Goal: Task Accomplishment & Management: Use online tool/utility

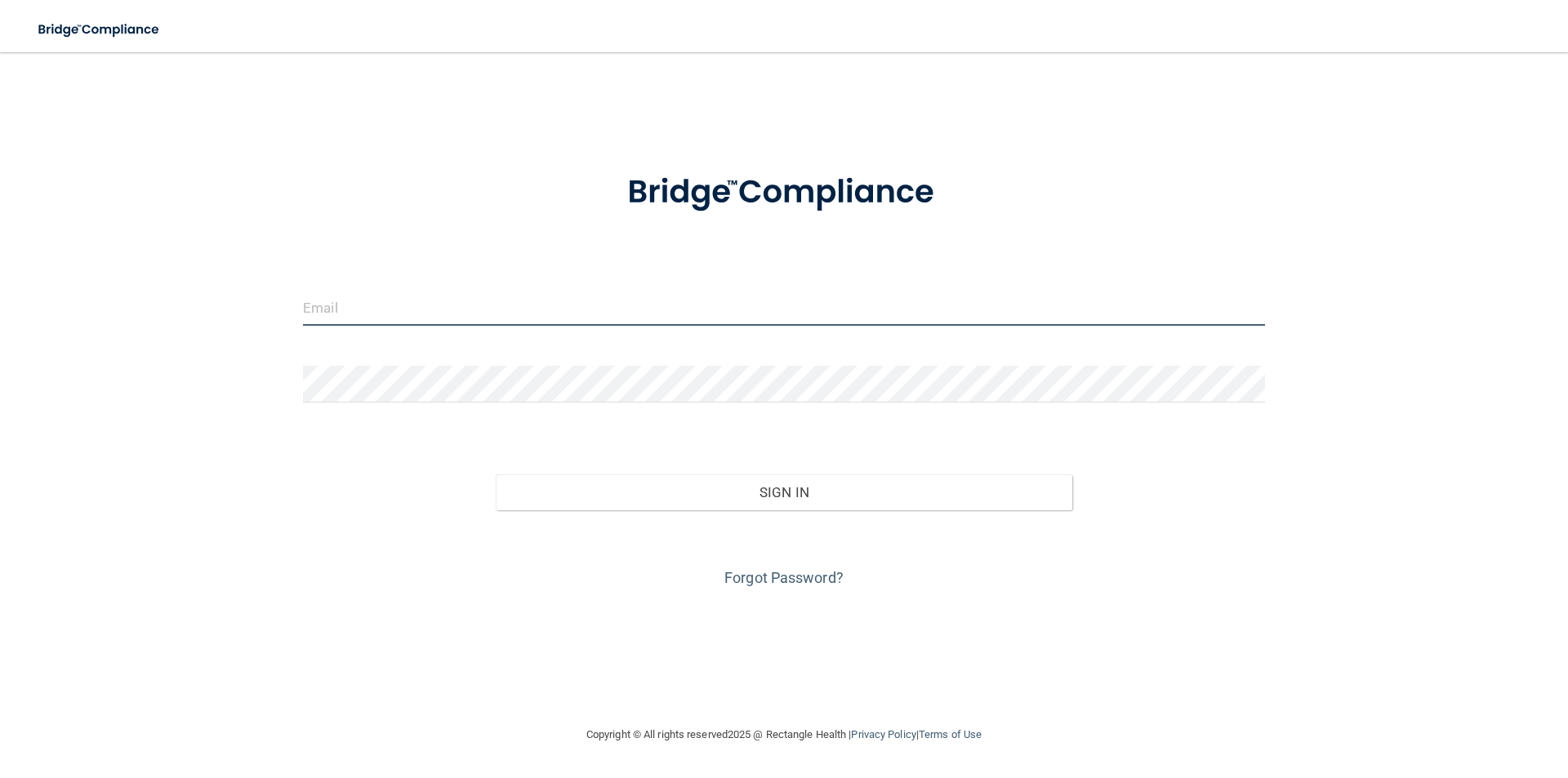
type input "[EMAIL_ADDRESS][DOMAIN_NAME]"
click at [192, 297] on div "[EMAIL_ADDRESS][DOMAIN_NAME] Invalid email/password. You don't have permission …" at bounding box center [784, 389] width 1503 height 640
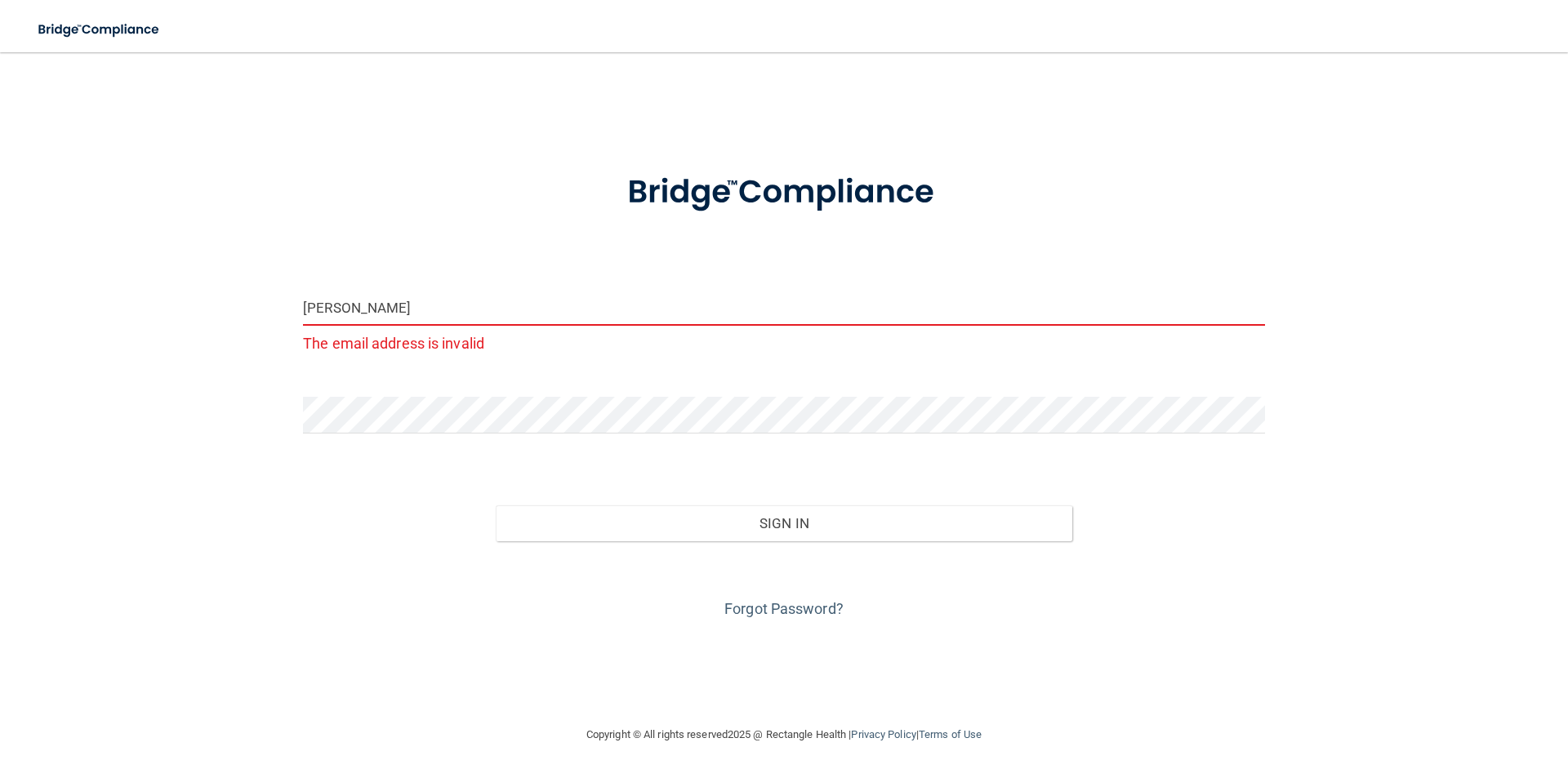
type input "[PERSON_NAME][EMAIL_ADDRESS][DOMAIN_NAME]"
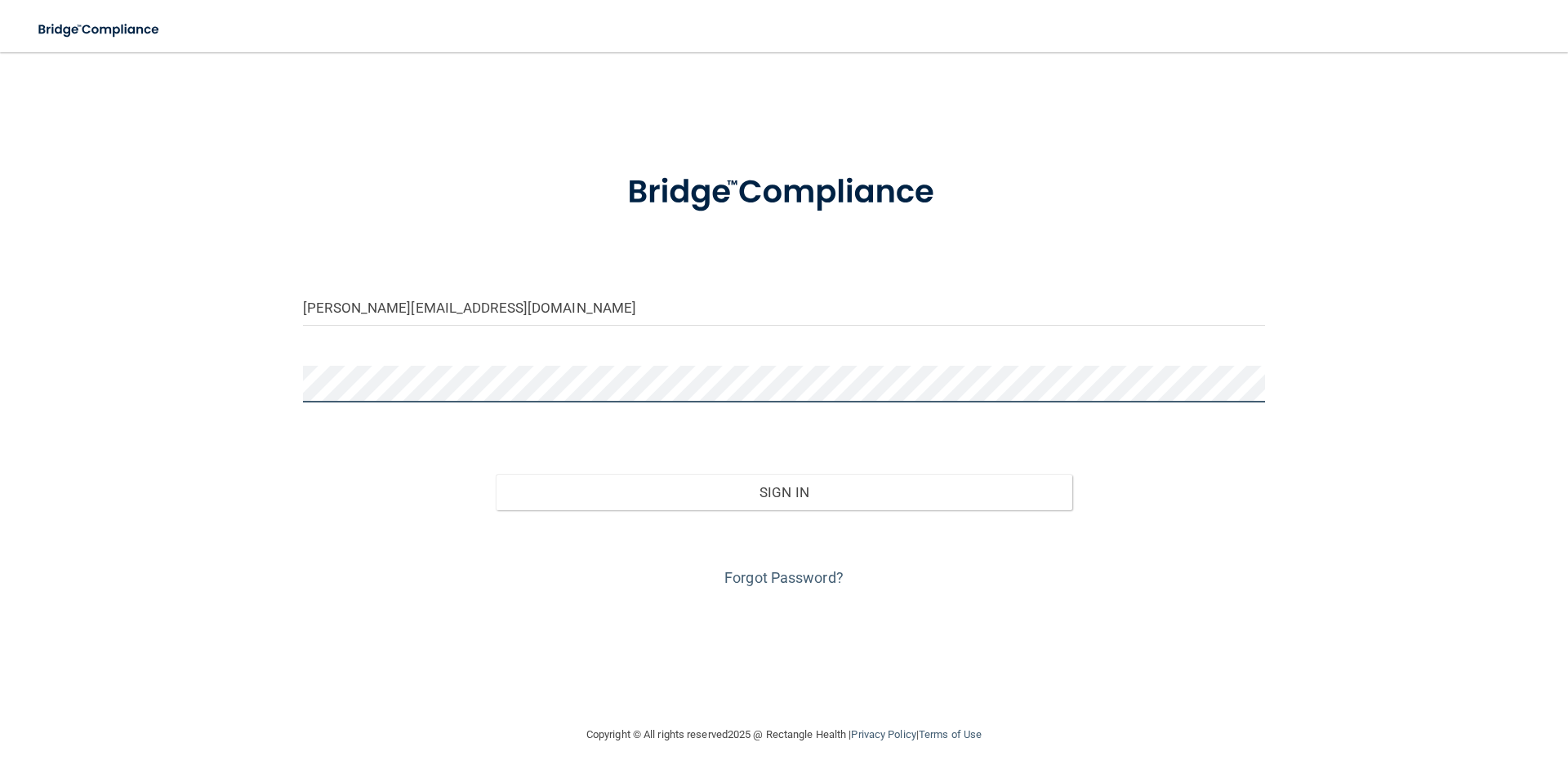
click at [218, 374] on div "[PERSON_NAME][EMAIL_ADDRESS][DOMAIN_NAME] Invalid email/password. You don't hav…" at bounding box center [784, 389] width 1503 height 640
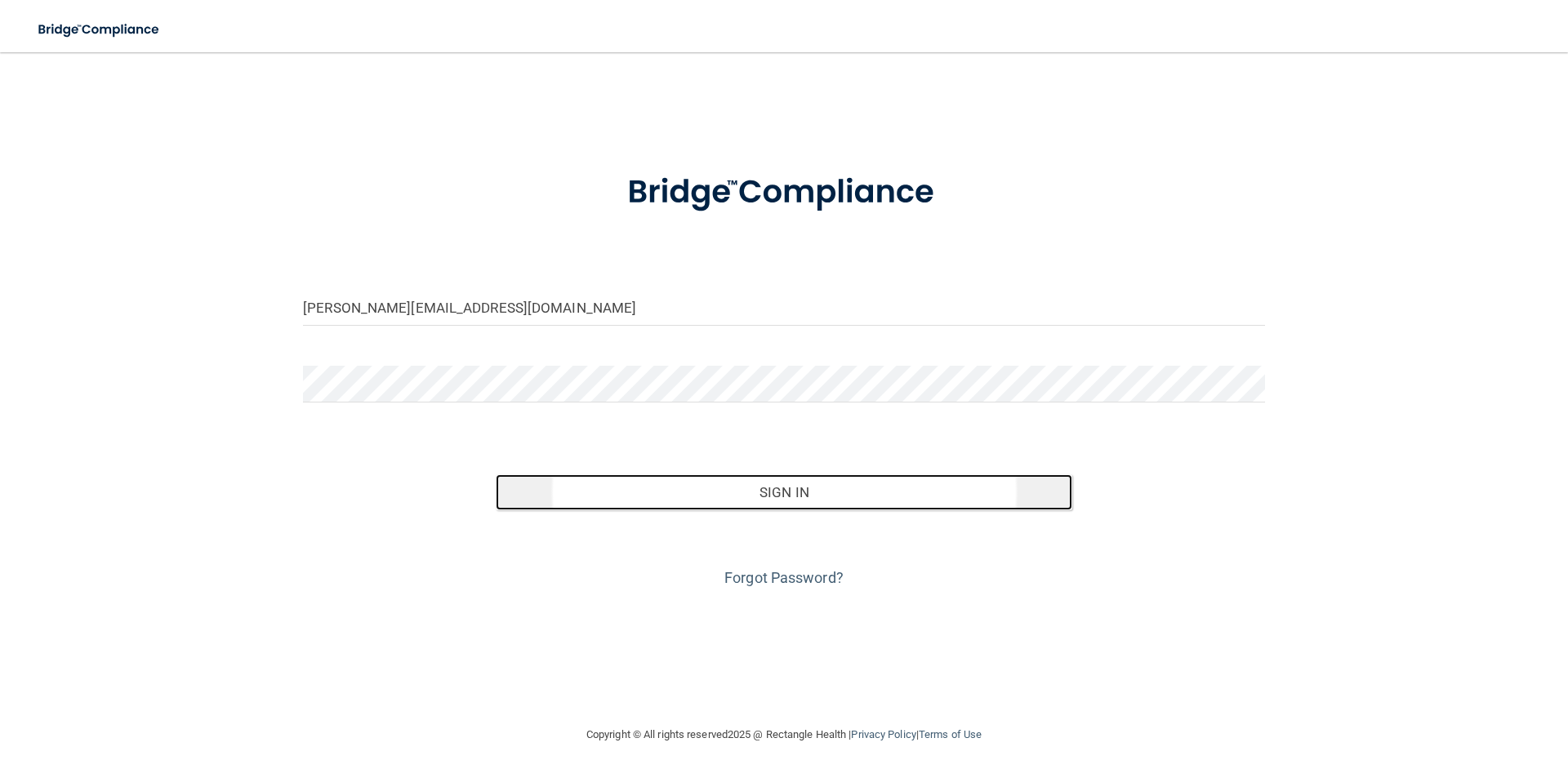
click at [710, 477] on button "Sign In" at bounding box center [784, 492] width 577 height 36
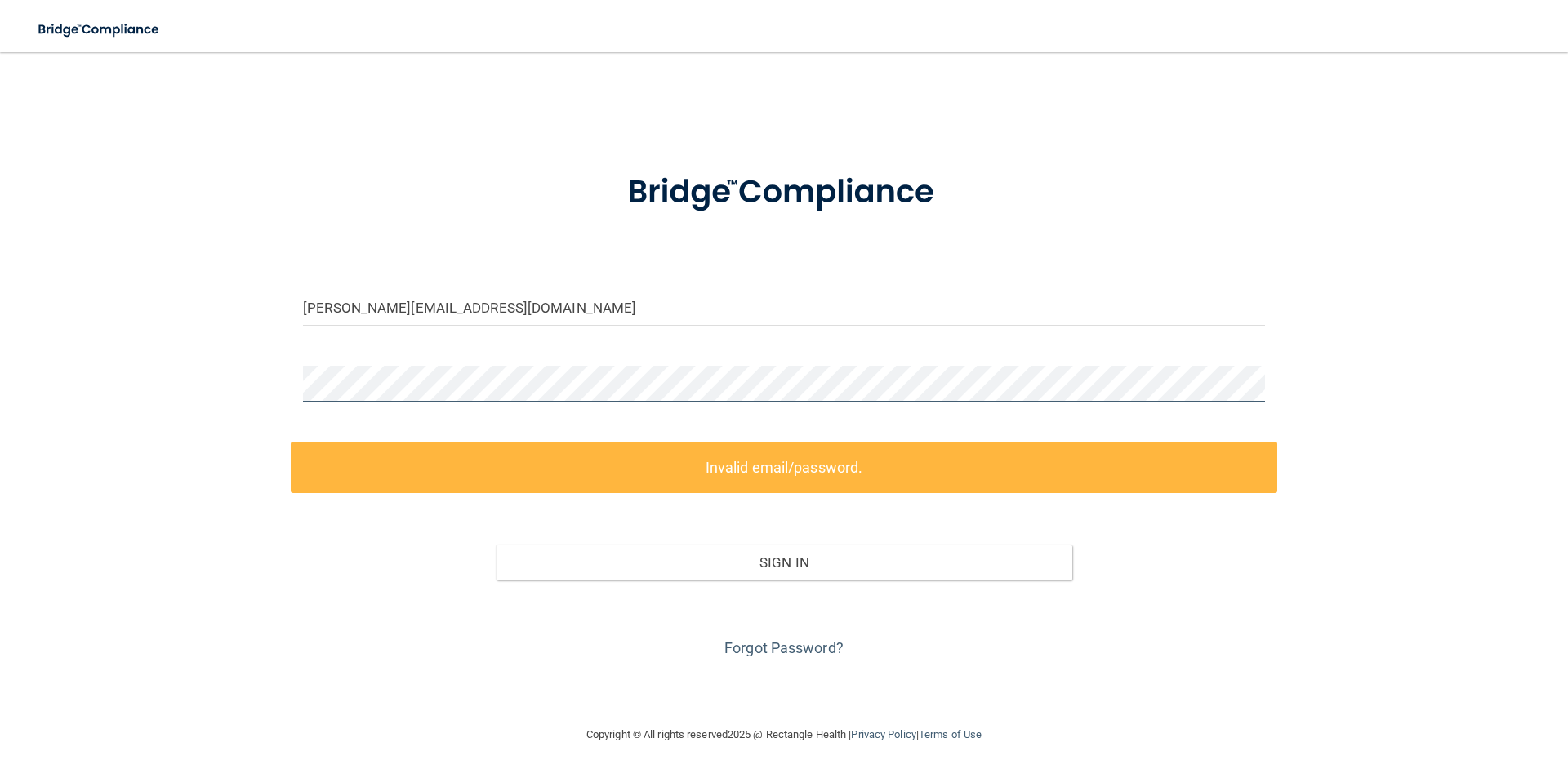
click at [275, 377] on div "[PERSON_NAME][EMAIL_ADDRESS][DOMAIN_NAME] Invalid email/password. You don't hav…" at bounding box center [784, 389] width 1503 height 640
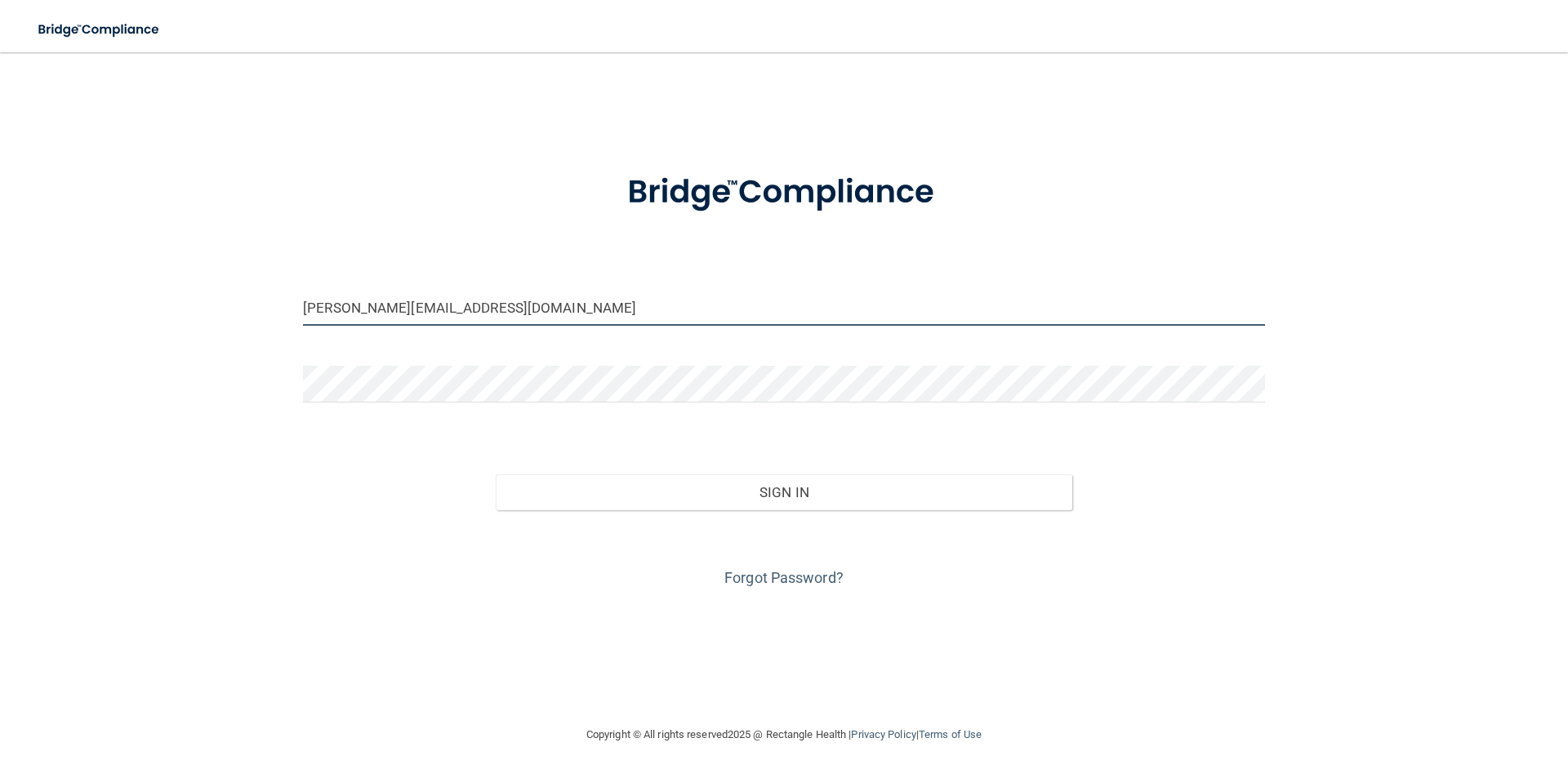
click at [539, 314] on input "[PERSON_NAME][EMAIL_ADDRESS][DOMAIN_NAME]" at bounding box center [784, 307] width 962 height 37
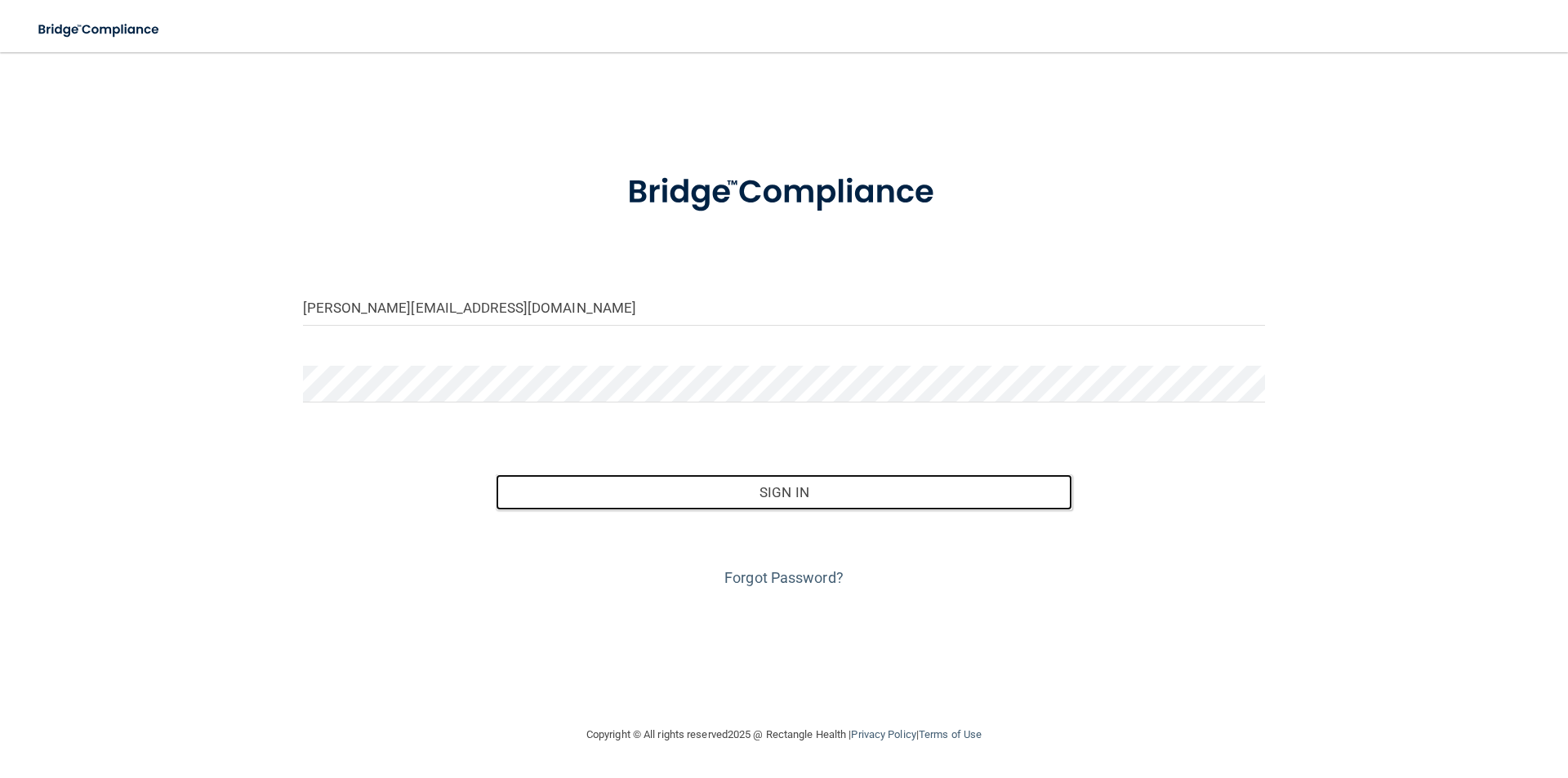
drag, startPoint x: 826, startPoint y: 493, endPoint x: 795, endPoint y: 544, distance: 59.7
click at [830, 493] on button "Sign In" at bounding box center [784, 492] width 577 height 36
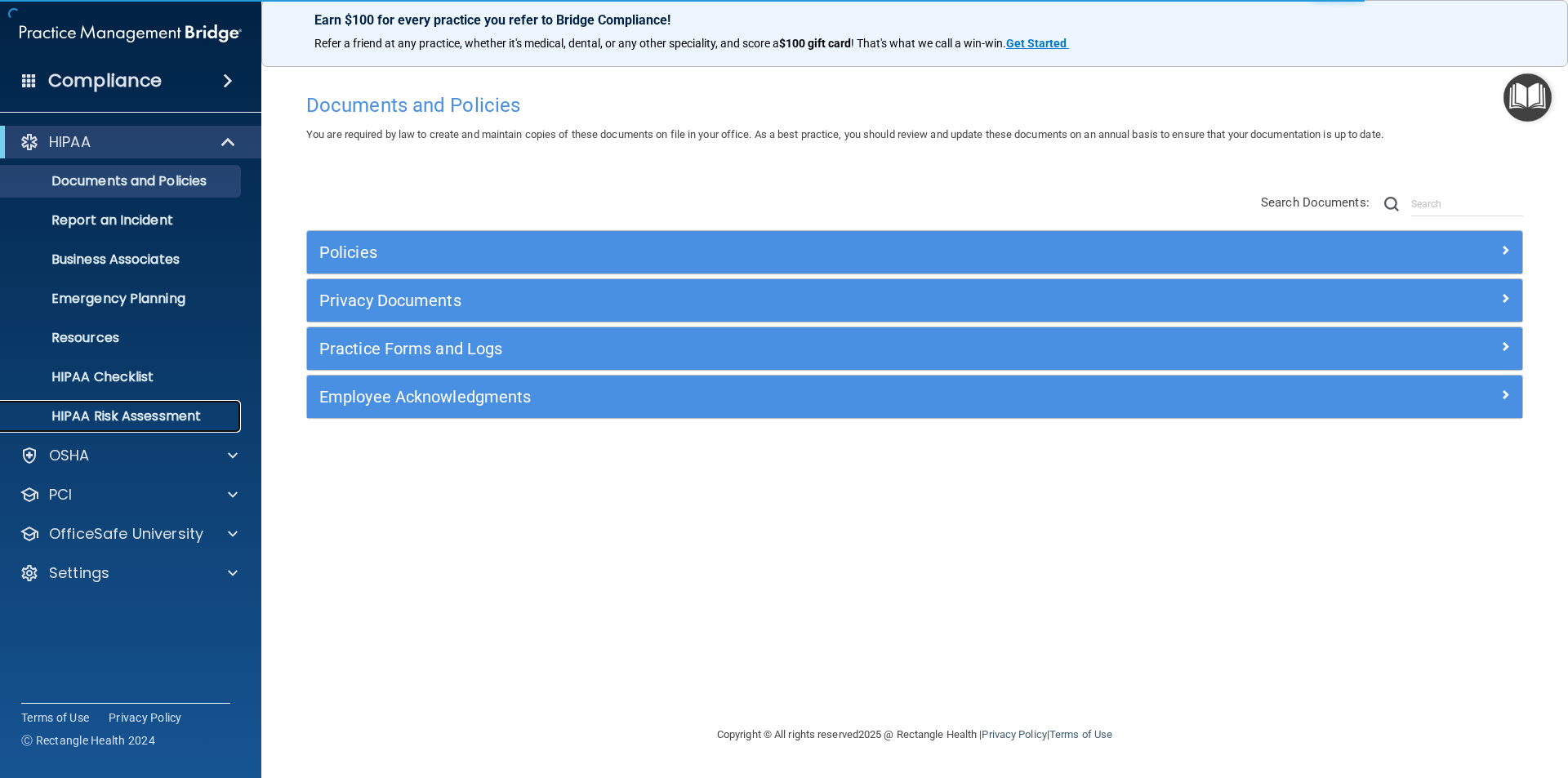
click at [134, 413] on p "HIPAA Risk Assessment" at bounding box center [122, 417] width 223 height 16
